Goal: Transaction & Acquisition: Purchase product/service

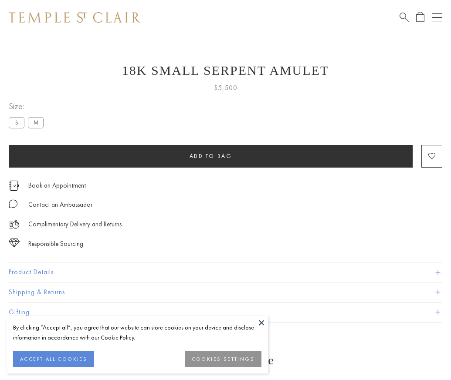
scroll to position [35, 0]
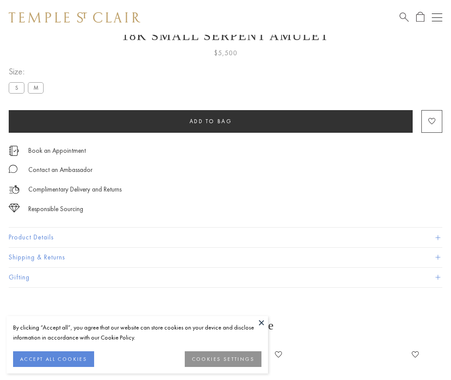
click at [210, 121] on span "Add to bag" at bounding box center [211, 121] width 43 height 7
